Goal: Check status: Check status

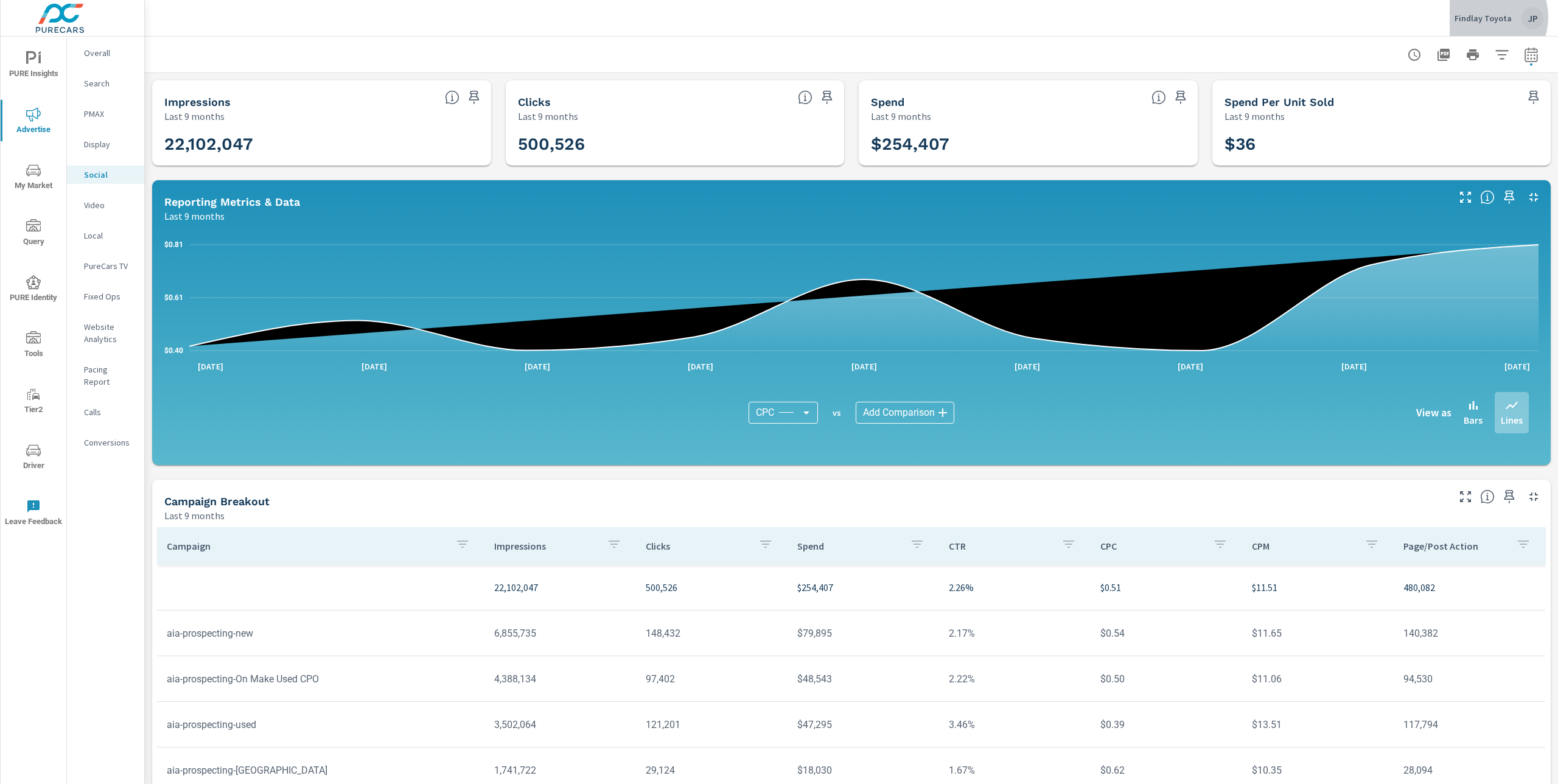
click at [1486, 17] on p "Findlay Toyota" at bounding box center [1483, 18] width 58 height 11
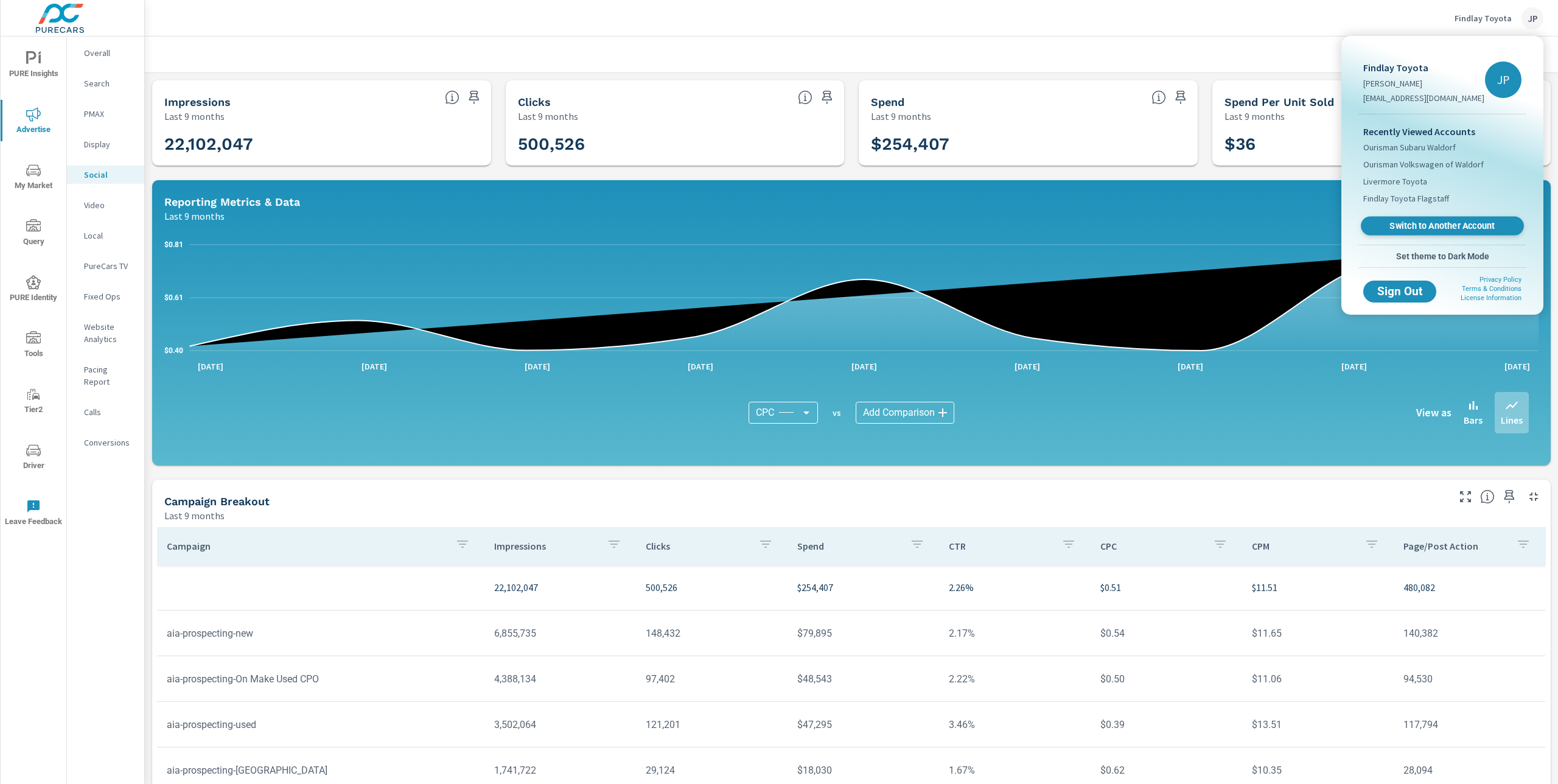
click at [1410, 224] on span "Switch to Another Account" at bounding box center [1442, 226] width 149 height 12
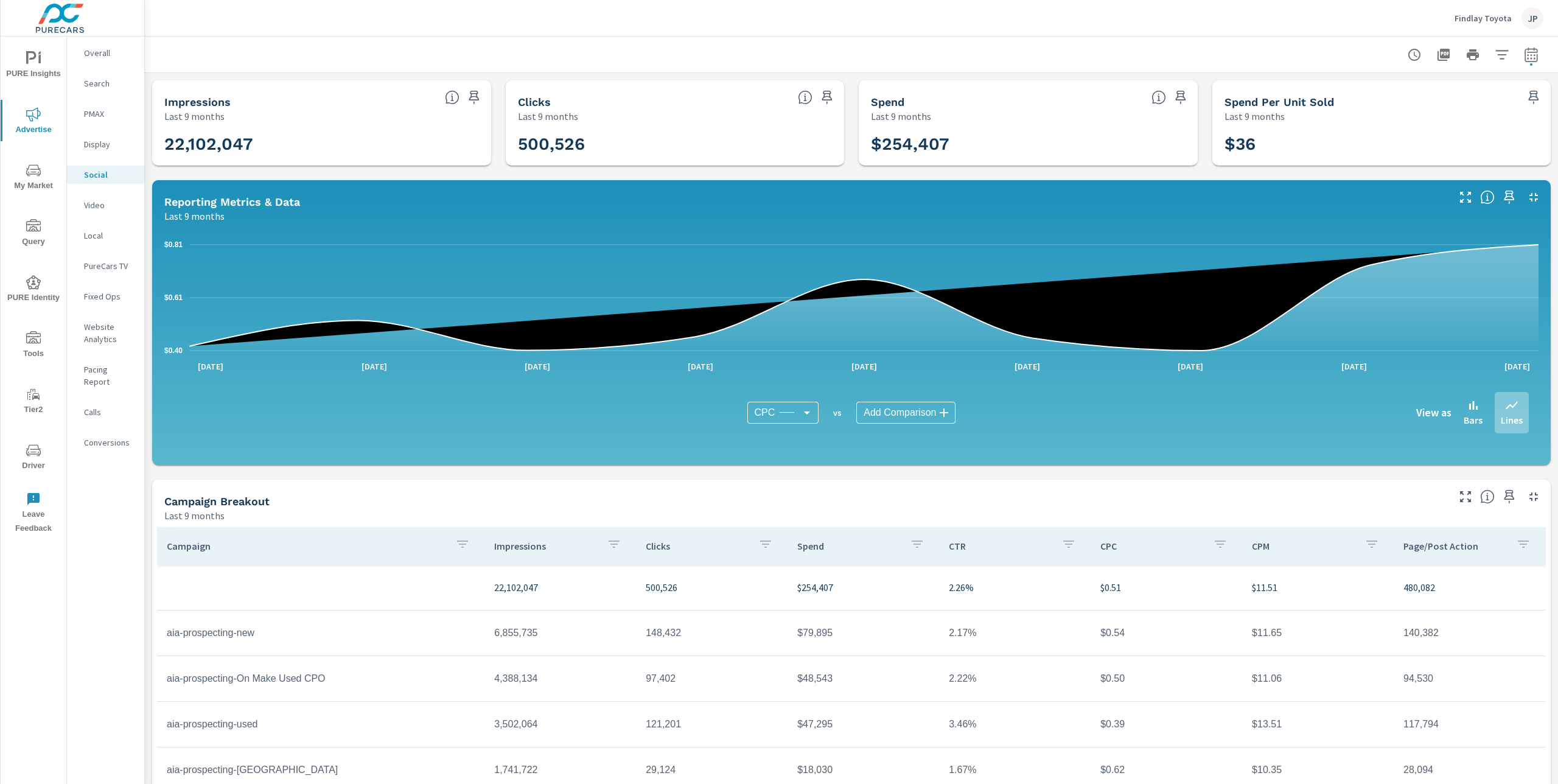
click at [1494, 19] on p "Findlay Toyota" at bounding box center [1483, 18] width 58 height 11
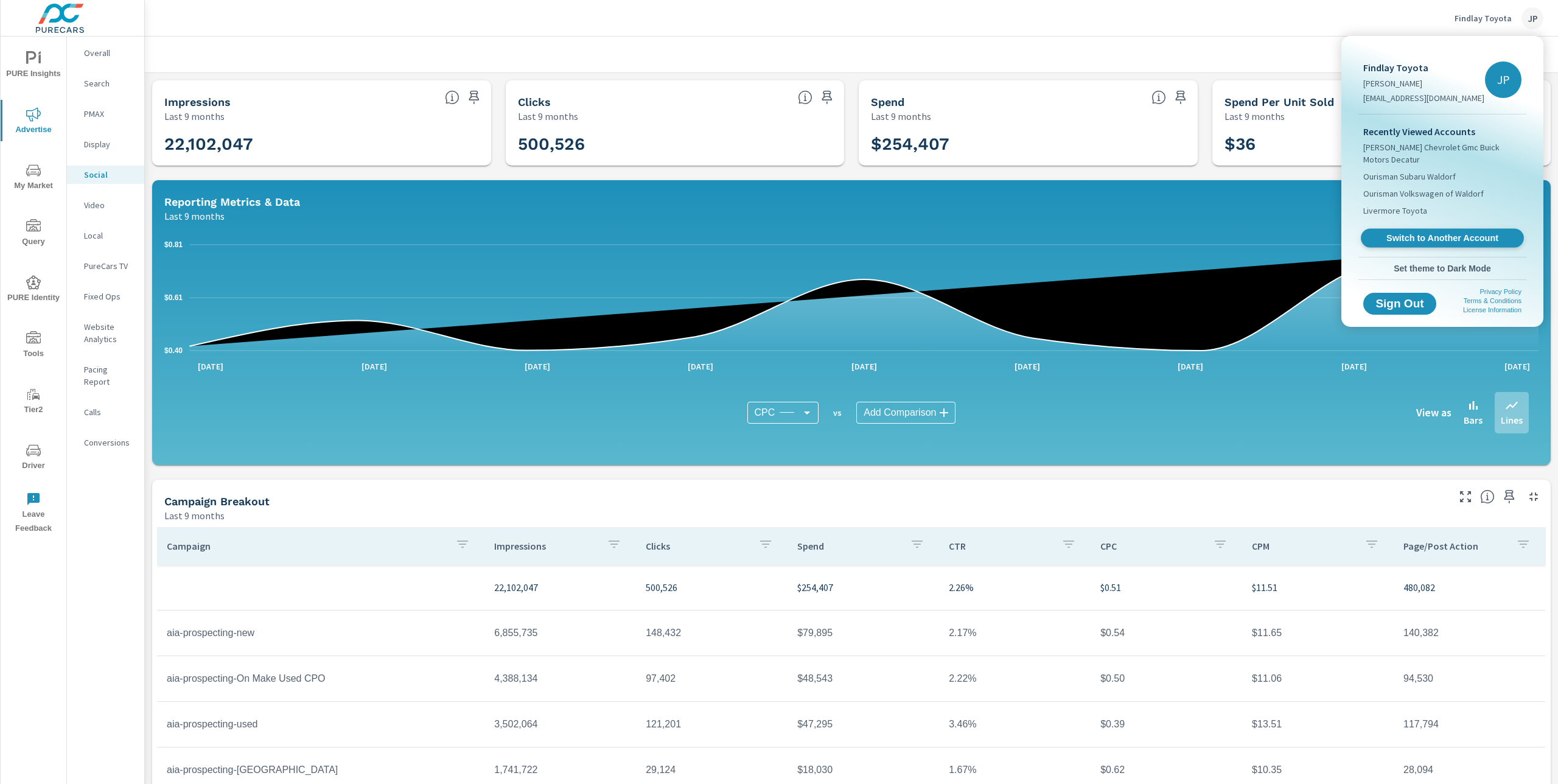
click at [1432, 241] on span "Switch to Another Account" at bounding box center [1442, 238] width 149 height 12
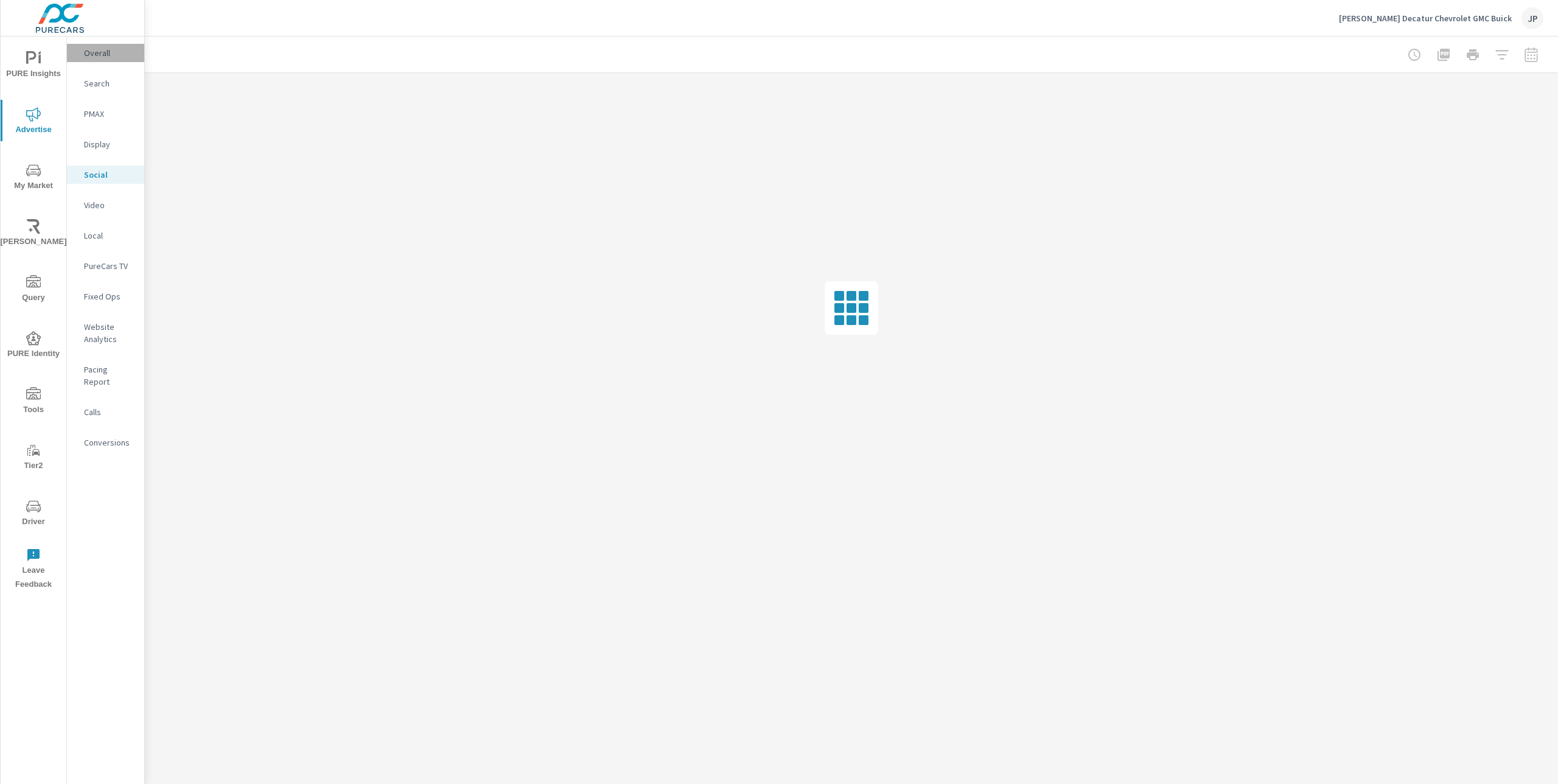
click at [112, 54] on p "Overall" at bounding box center [109, 52] width 50 height 12
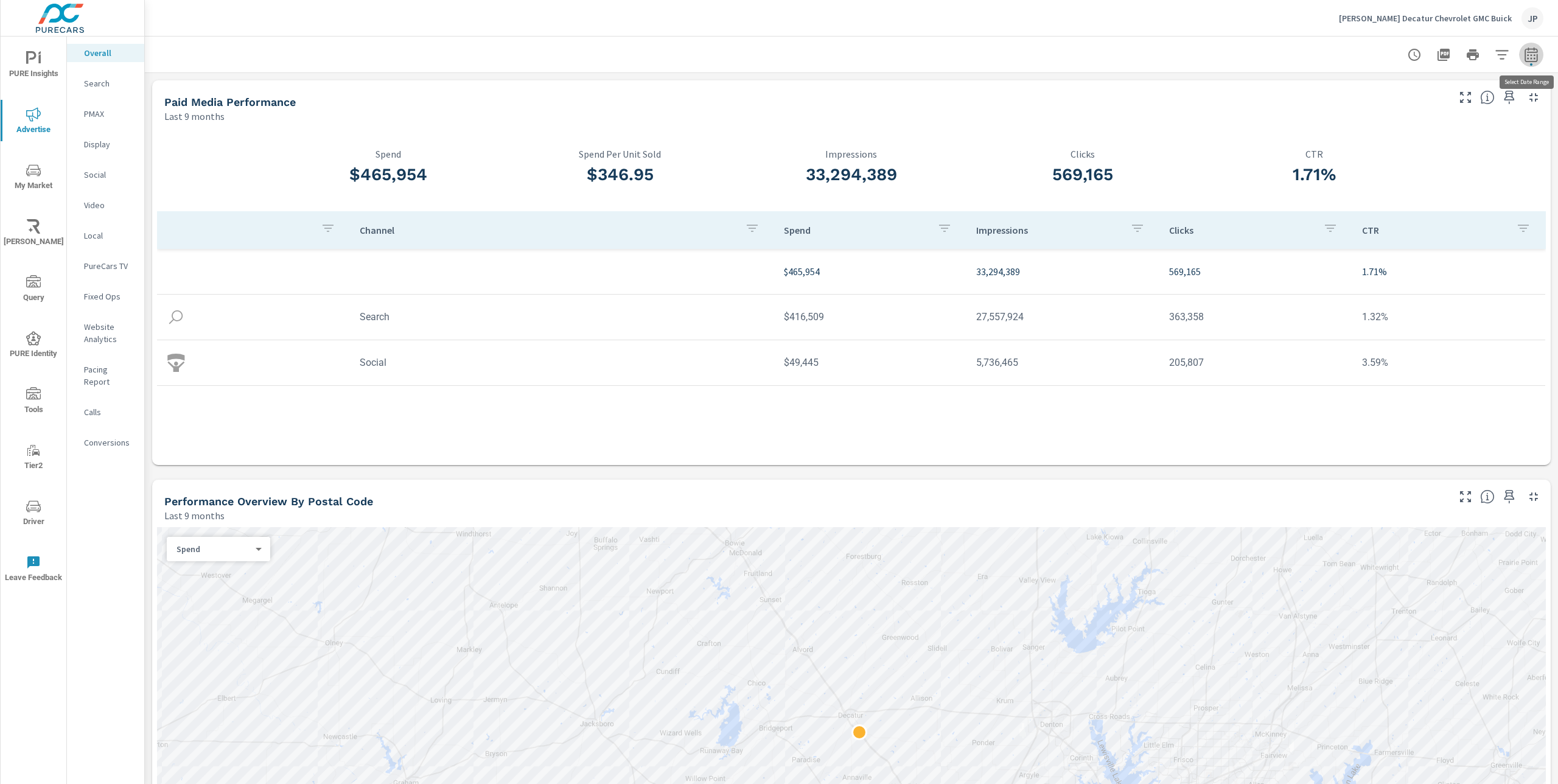
click at [1532, 55] on icon "button" at bounding box center [1531, 55] width 15 height 15
select select "Last 9 months"
click at [180, 59] on div at bounding box center [851, 54] width 1384 height 36
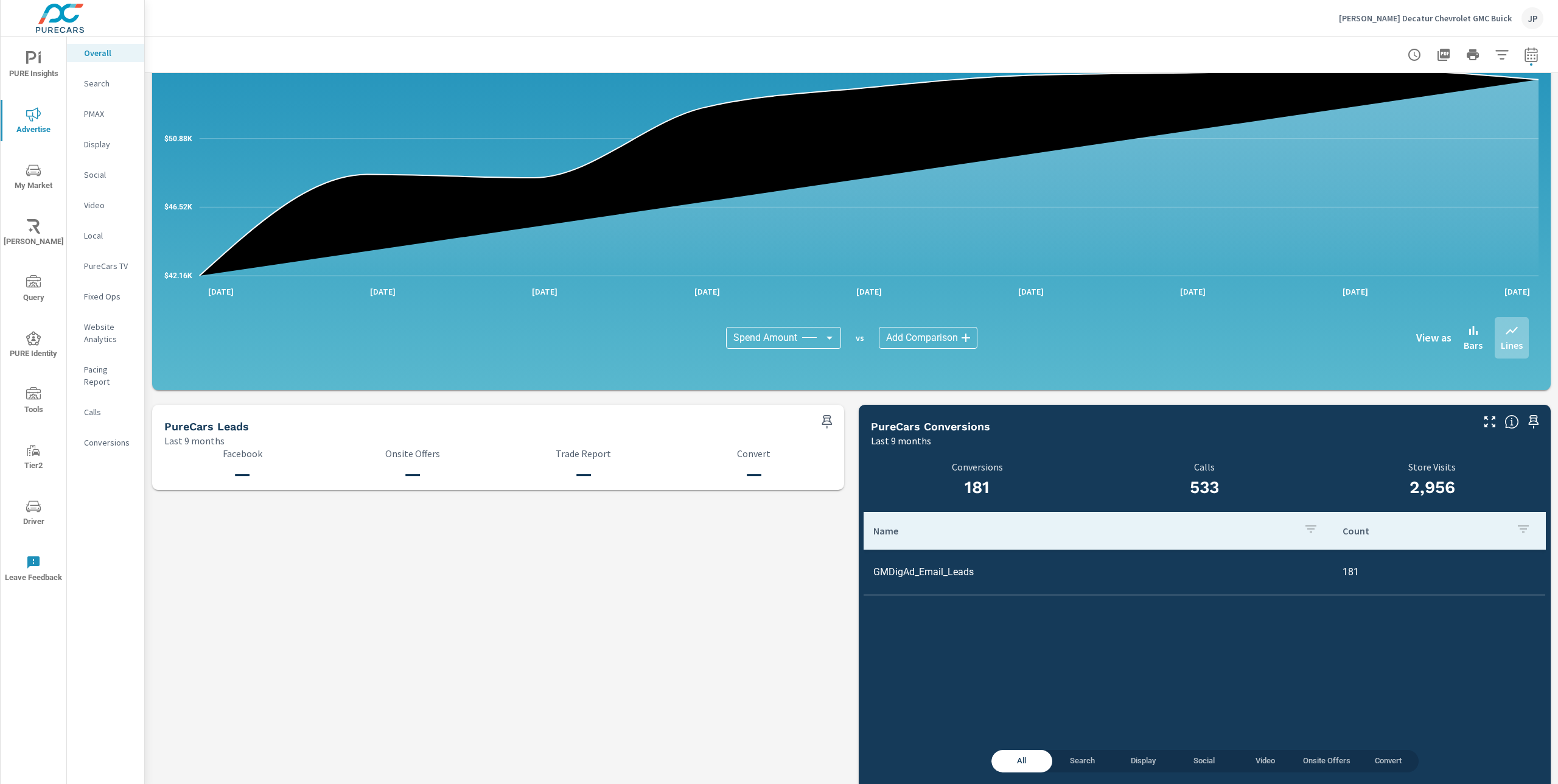
scroll to position [986, 0]
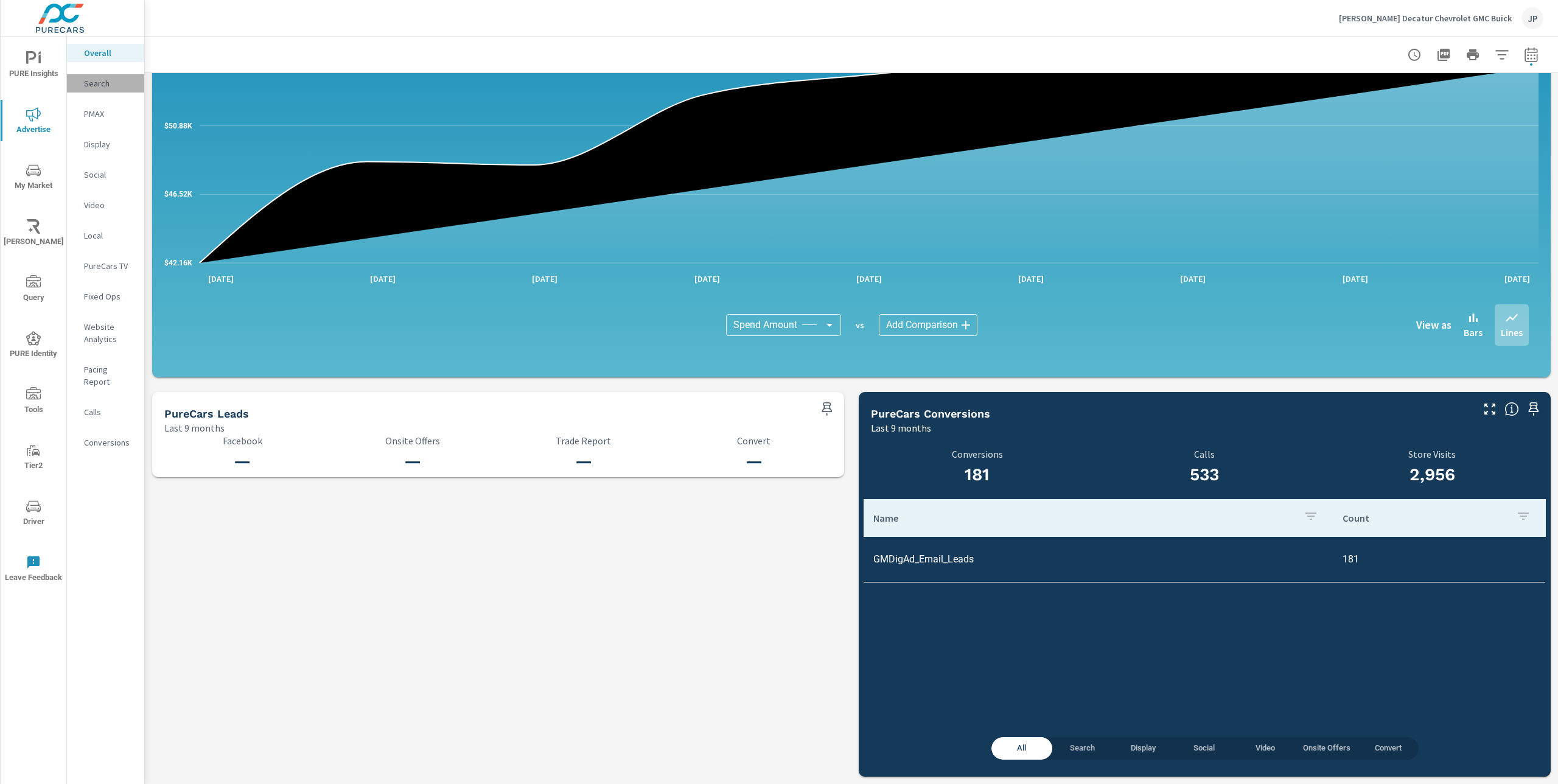
click at [97, 82] on p "Search" at bounding box center [109, 82] width 50 height 12
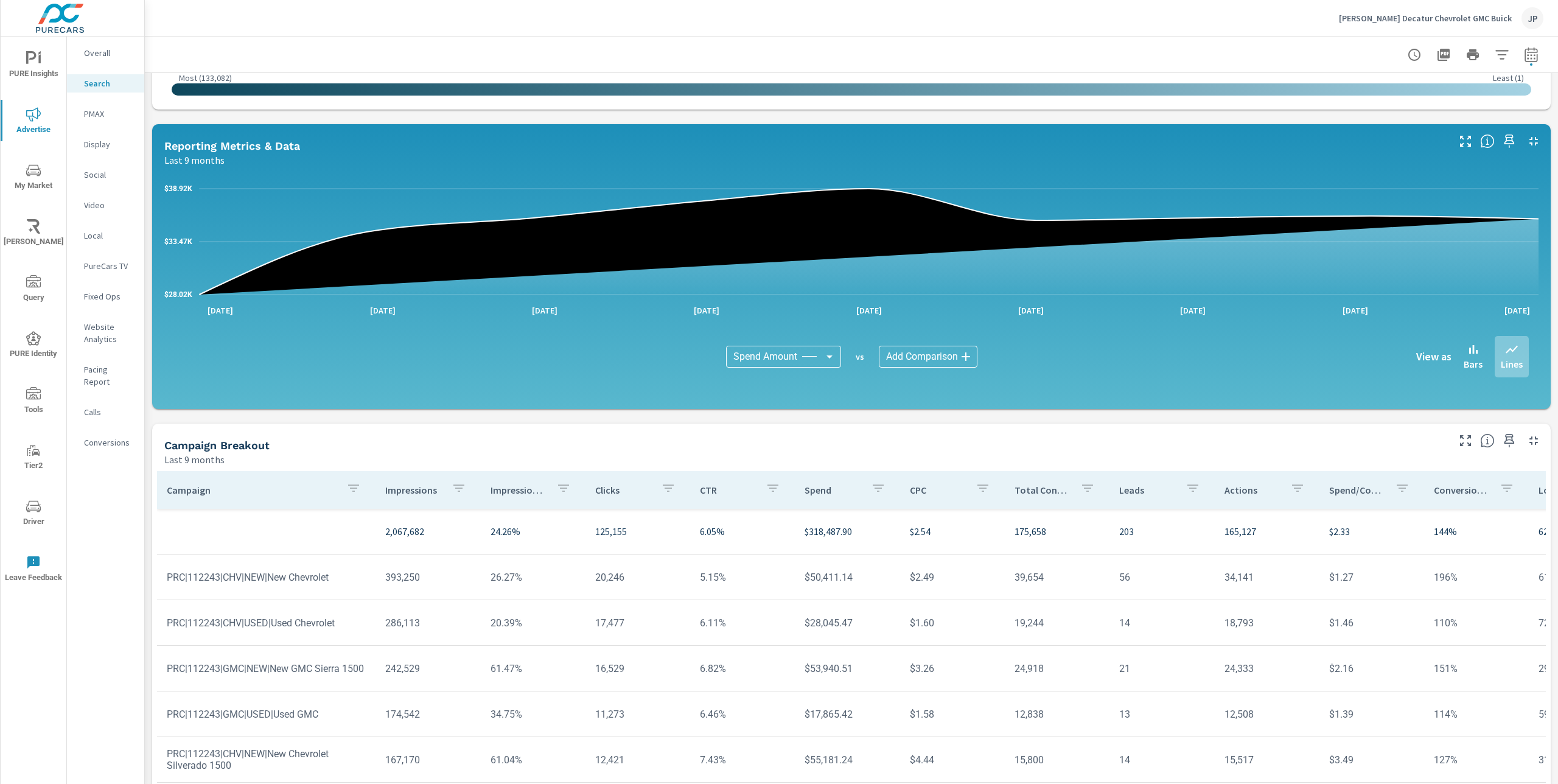
scroll to position [586, 0]
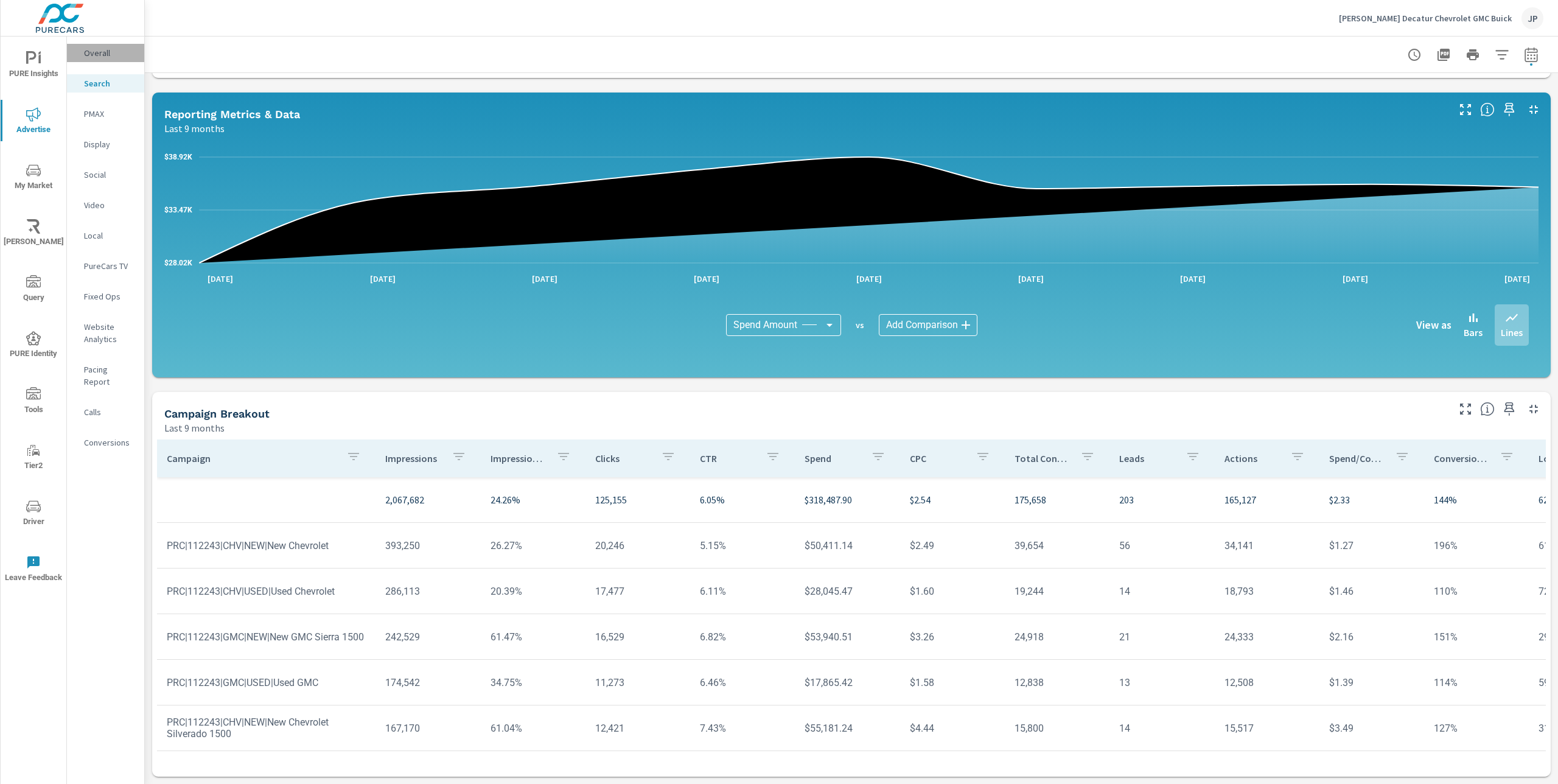
click at [99, 54] on p "Overall" at bounding box center [109, 52] width 50 height 12
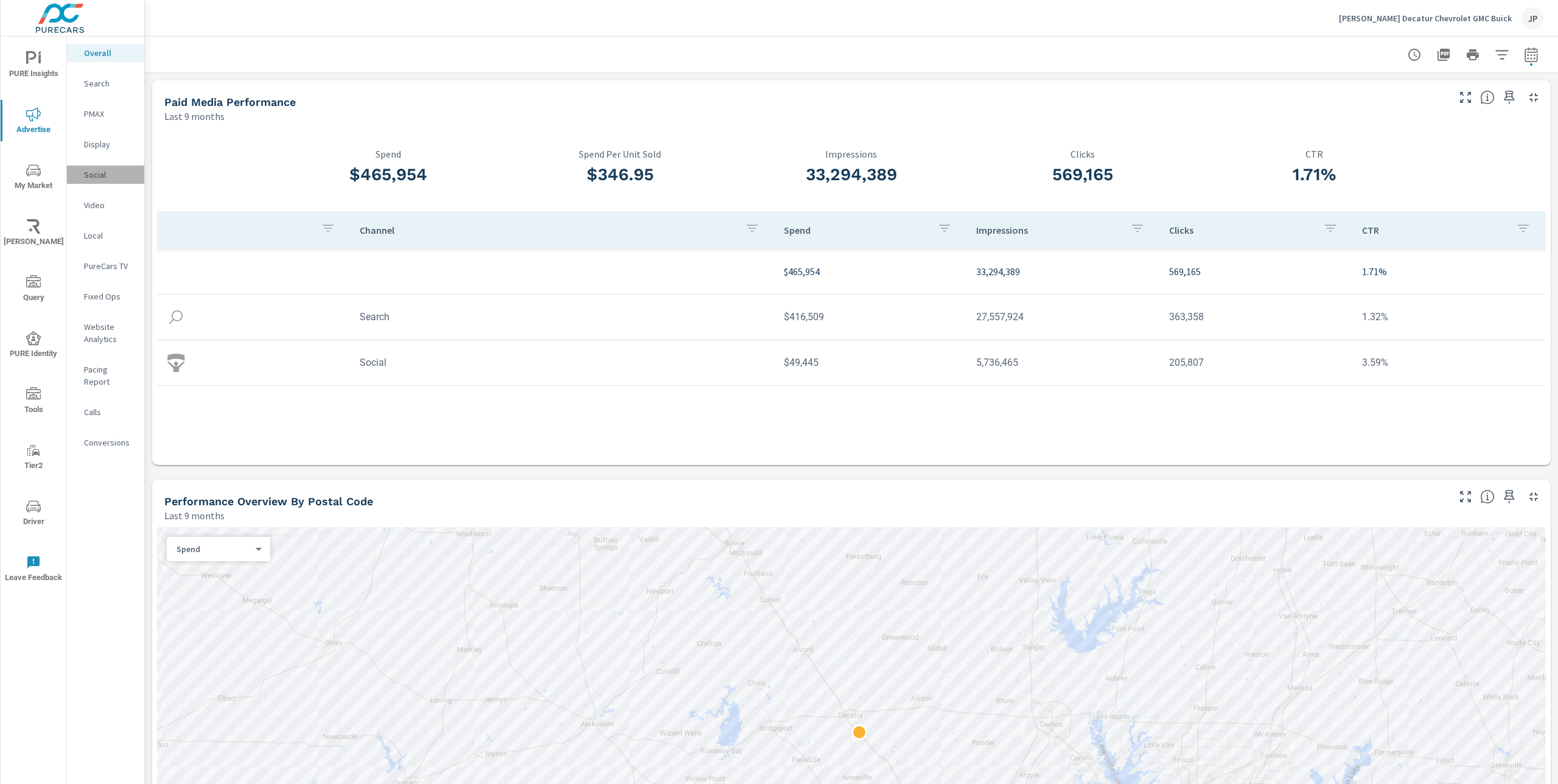
click at [87, 179] on p "Social" at bounding box center [109, 174] width 50 height 12
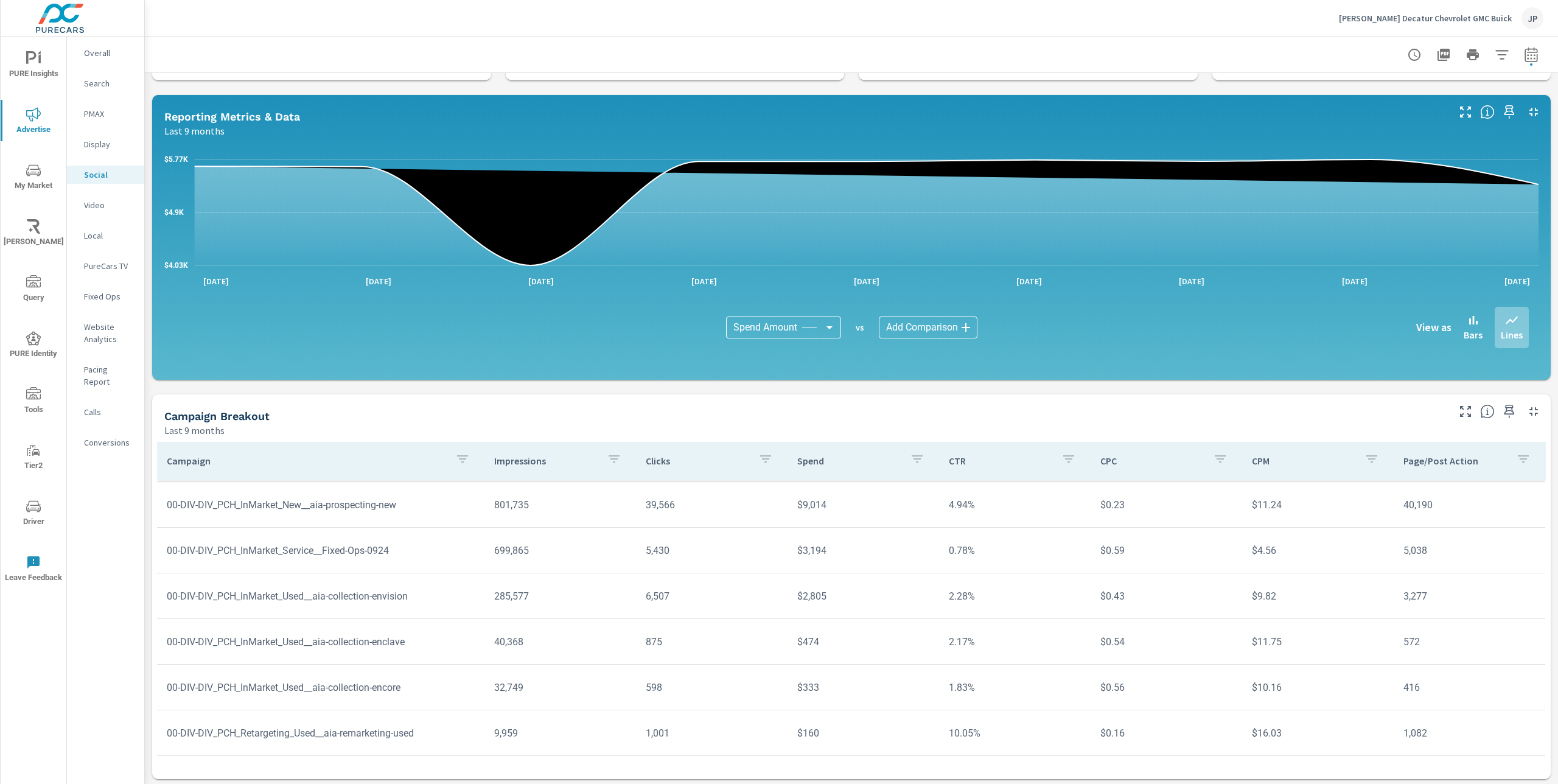
scroll to position [88, 0]
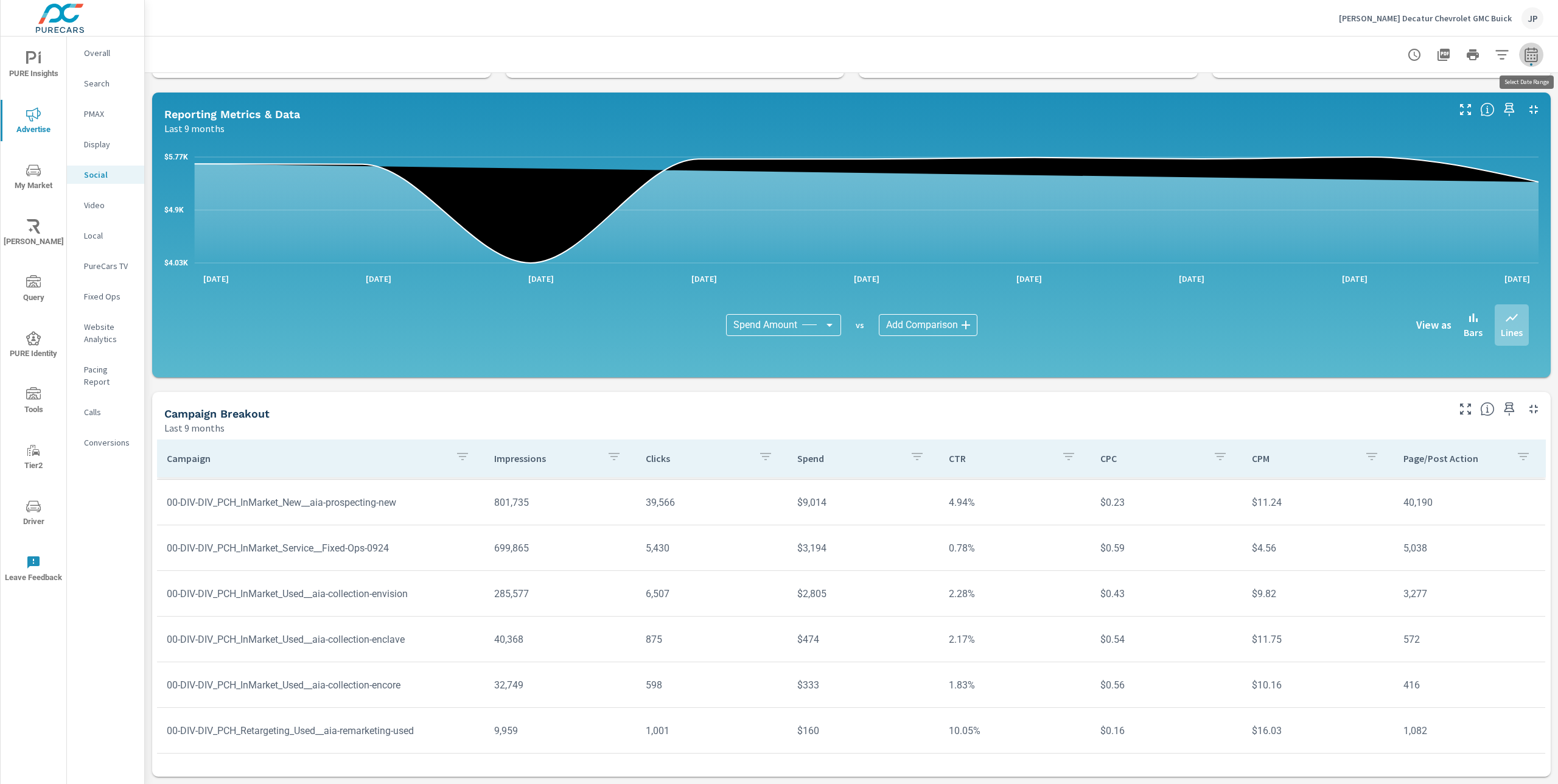
click at [1538, 55] on icon "button" at bounding box center [1531, 55] width 15 height 15
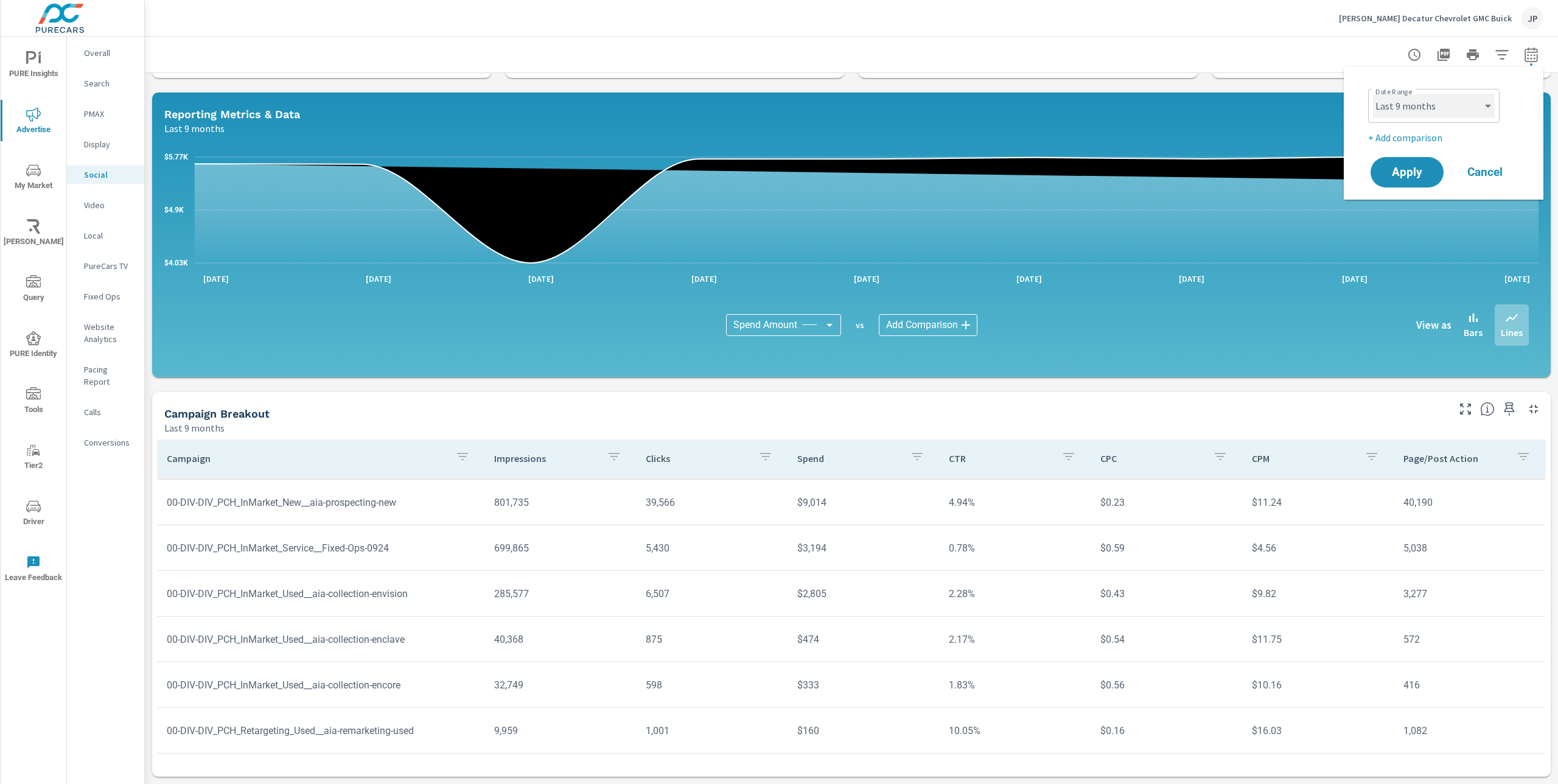
click at [1478, 107] on select "Custom [DATE] Last week Last 7 days Last 14 days Last 30 days Last 45 days Last…" at bounding box center [1434, 105] width 122 height 25
click at [1373, 93] on select "Custom [DATE] Last week Last 7 days Last 14 days Last 30 days Last 45 days Last…" at bounding box center [1434, 105] width 122 height 25
select select "Last 30 days"
click at [1421, 178] on span "Apply" at bounding box center [1407, 172] width 50 height 12
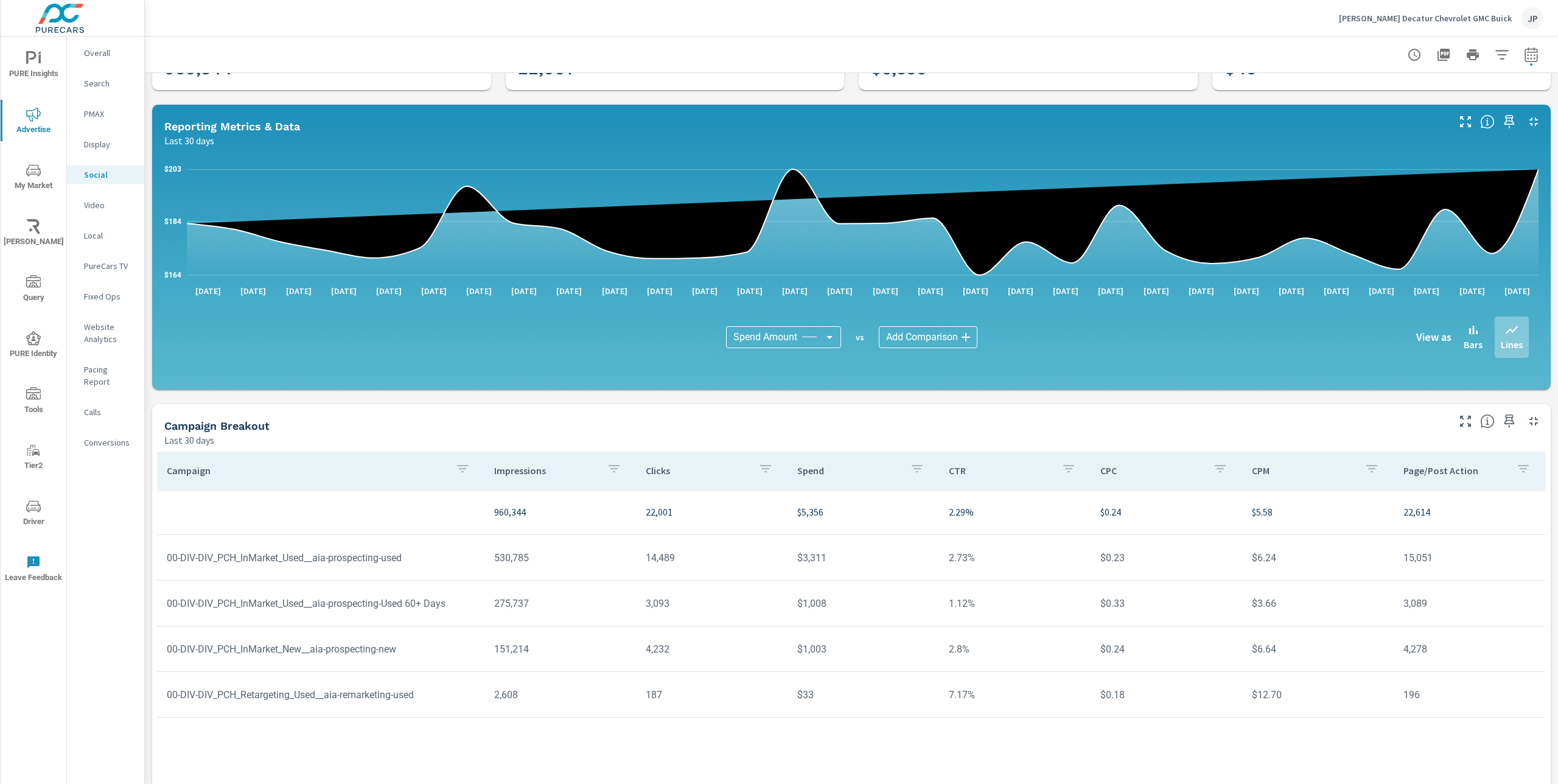
scroll to position [83, 0]
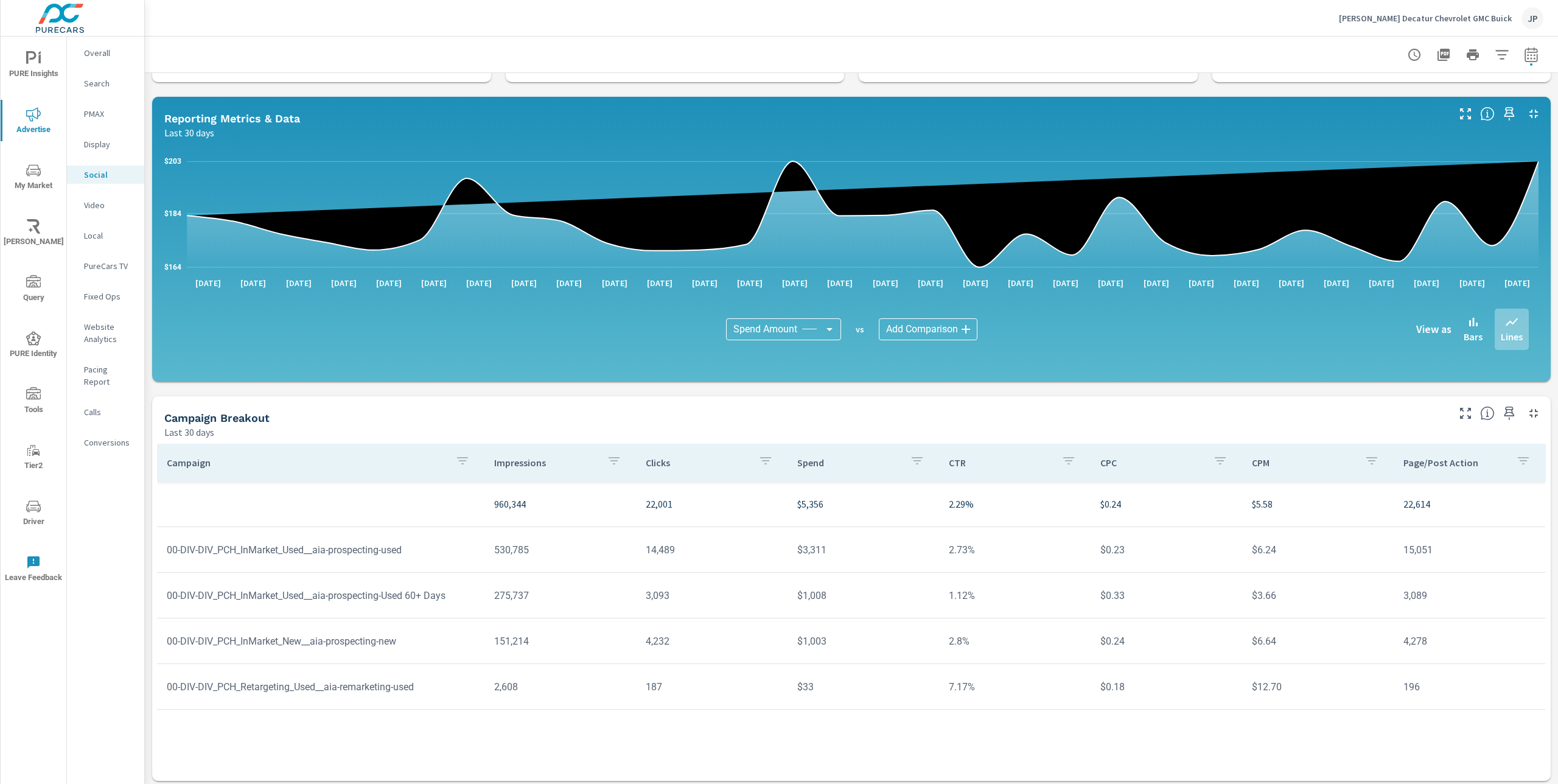
click at [149, 87] on div "Impressions Last 30 days 960,344 Clicks Last 30 days 22,001 Spend Last 30 days …" at bounding box center [851, 389] width 1413 height 799
